Goal: Check status: Check status

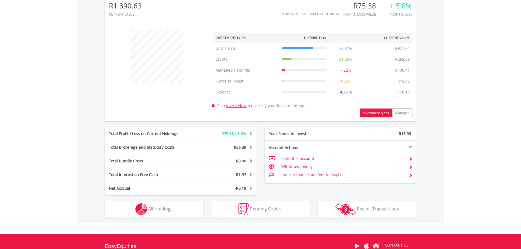
scroll to position [219, 0]
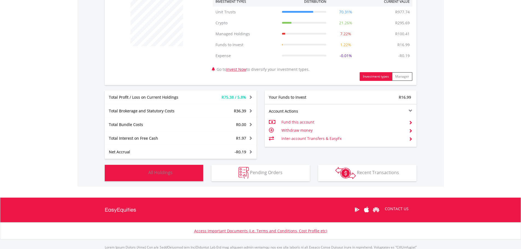
click at [144, 172] on img "button" at bounding box center [141, 173] width 12 height 12
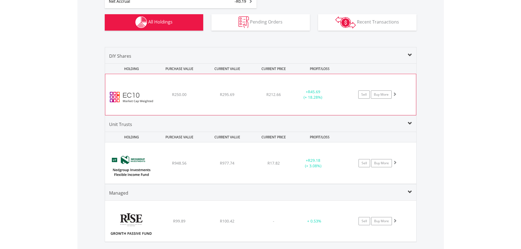
scroll to position [362, 0]
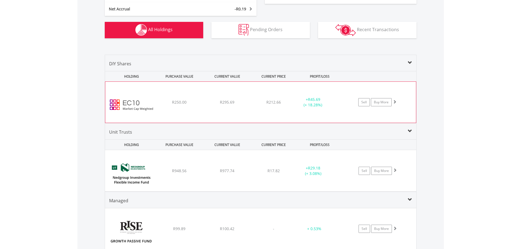
click at [145, 102] on img at bounding box center [131, 105] width 47 height 33
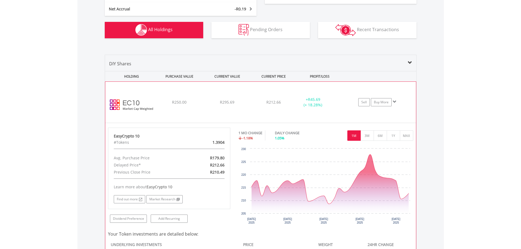
click at [143, 102] on img at bounding box center [131, 105] width 47 height 33
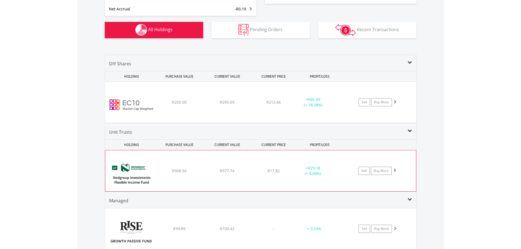
click at [130, 161] on img at bounding box center [131, 173] width 47 height 33
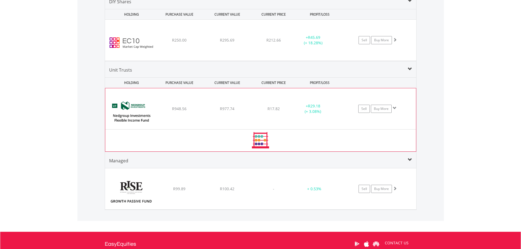
scroll to position [444, 0]
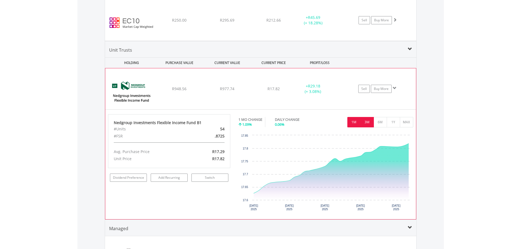
click at [367, 122] on button "3M" at bounding box center [366, 122] width 13 height 10
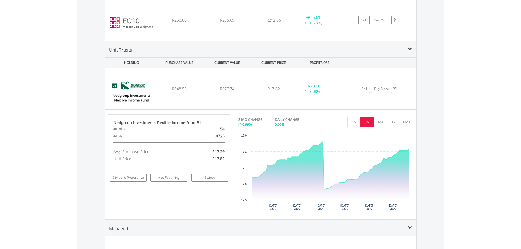
click at [127, 20] on img at bounding box center [131, 23] width 47 height 33
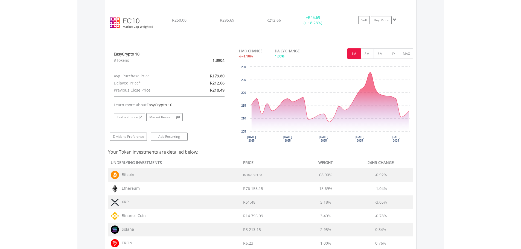
click at [118, 24] on img at bounding box center [131, 23] width 47 height 33
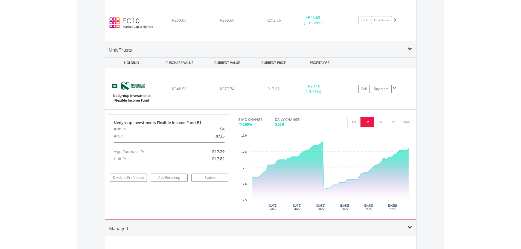
click at [131, 89] on img at bounding box center [131, 91] width 47 height 33
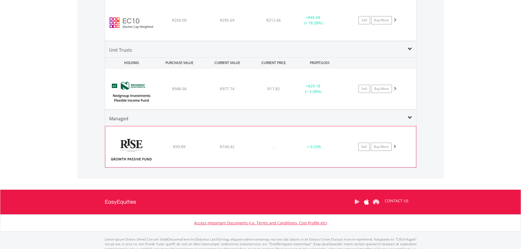
click at [129, 144] on img at bounding box center [131, 149] width 47 height 33
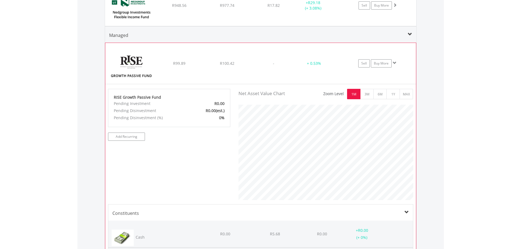
scroll to position [526, 0]
click at [134, 65] on img at bounding box center [131, 67] width 47 height 33
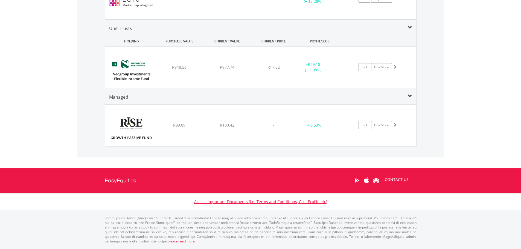
scroll to position [463, 0]
